Goal: Book appointment/travel/reservation

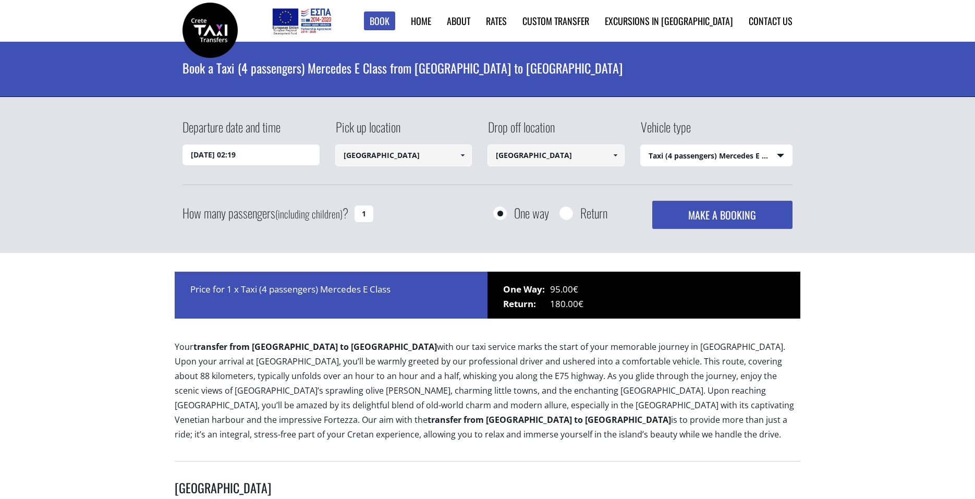
select select "540"
click at [216, 147] on input "[DATE] 02:19" at bounding box center [250, 154] width 137 height 21
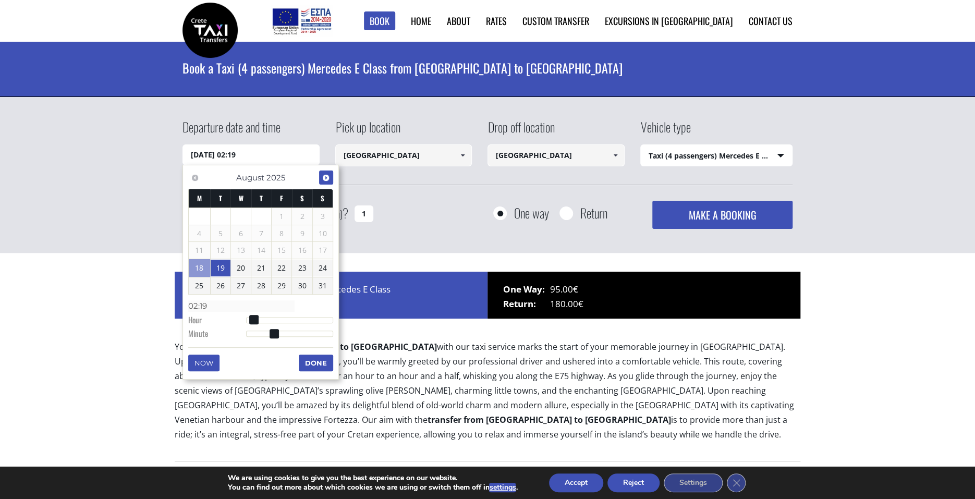
click at [326, 179] on span "Next" at bounding box center [326, 178] width 8 height 8
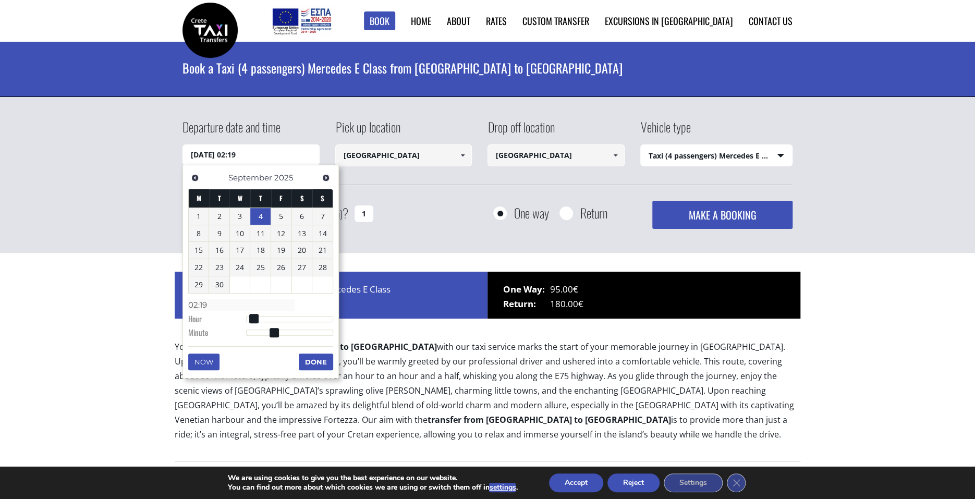
click at [265, 220] on link "4" at bounding box center [260, 216] width 20 height 17
type input "[DATE] 00:00"
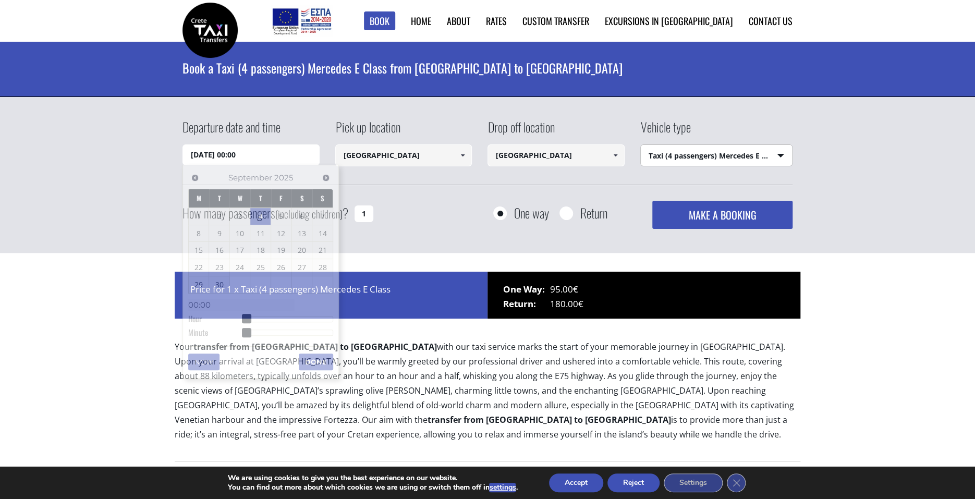
click at [641, 145] on select "Select vehicle type Taxi (4 passengers) Mercedes E Class Mini Van (7 passengers…" at bounding box center [717, 156] width 152 height 22
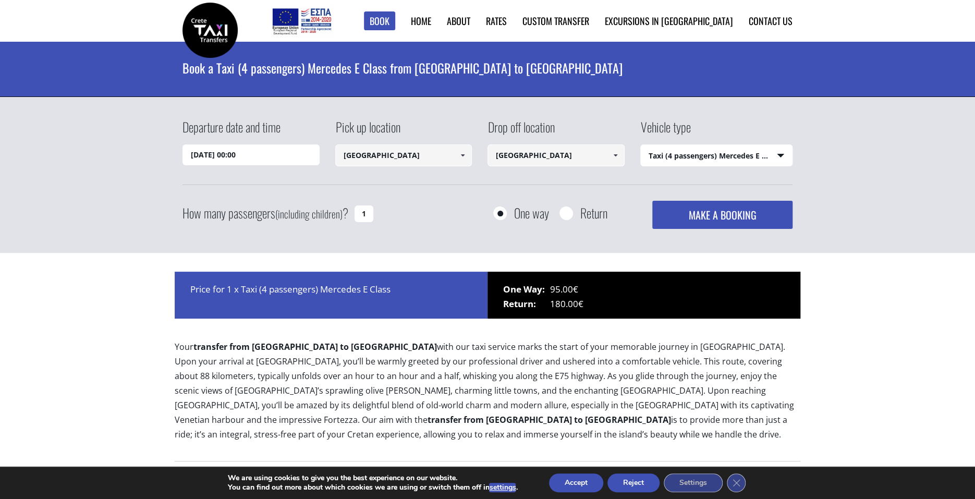
drag, startPoint x: 673, startPoint y: 161, endPoint x: 356, endPoint y: 210, distance: 320.7
click at [354, 215] on input "1" at bounding box center [363, 213] width 19 height 17
type input "3"
click at [585, 214] on label "Return" at bounding box center [593, 212] width 27 height 13
click at [572, 214] on input "Return" at bounding box center [565, 213] width 13 height 13
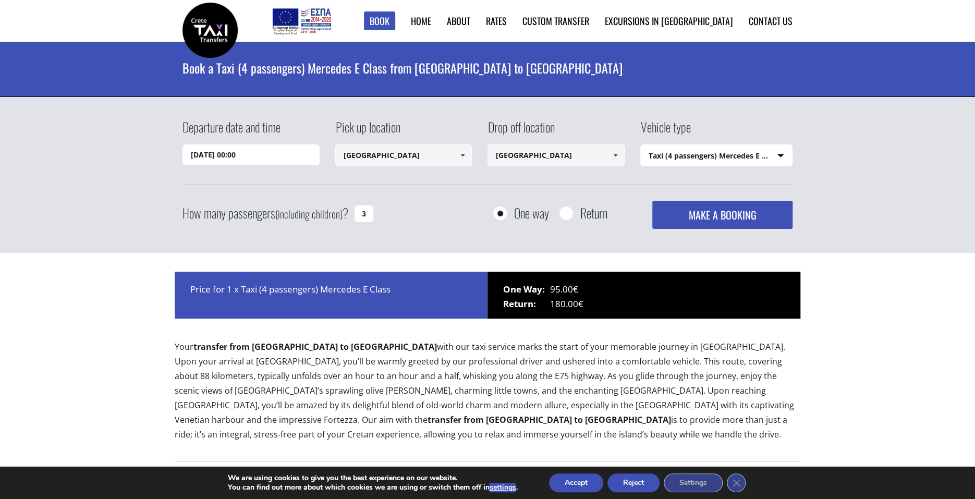
radio input "true"
type input "[GEOGRAPHIC_DATA]"
